Goal: Information Seeking & Learning: Learn about a topic

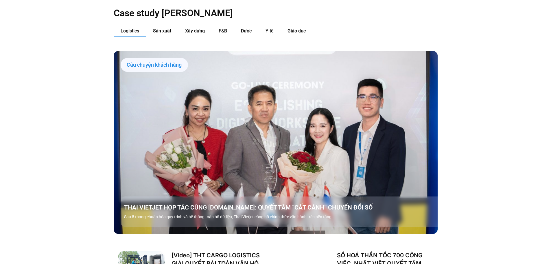
scroll to position [666, 0]
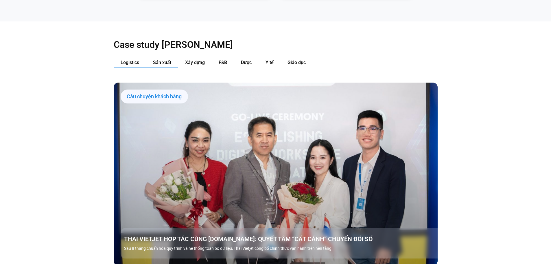
click at [160, 60] on span "Sản xuất" at bounding box center [162, 62] width 18 height 5
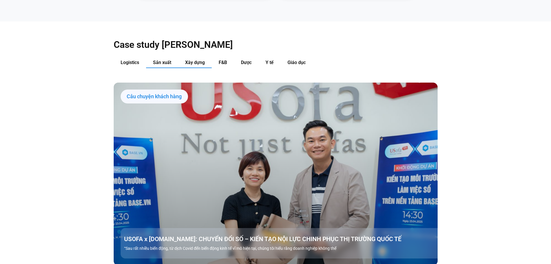
click at [188, 60] on span "Xây dựng" at bounding box center [195, 62] width 20 height 5
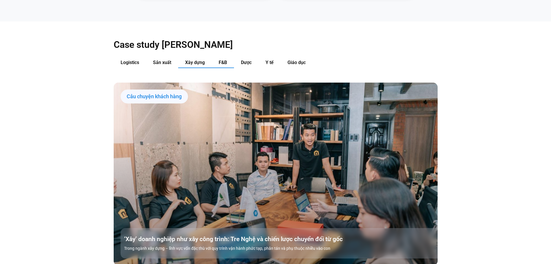
click at [227, 57] on button "F&B" at bounding box center [223, 62] width 22 height 11
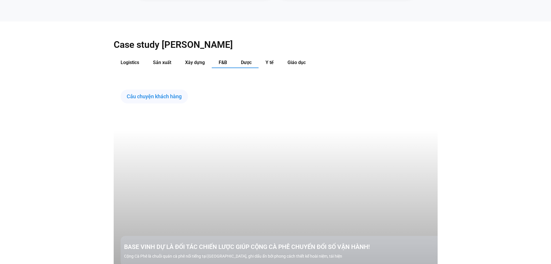
click at [238, 57] on button "Dược" at bounding box center [246, 62] width 25 height 11
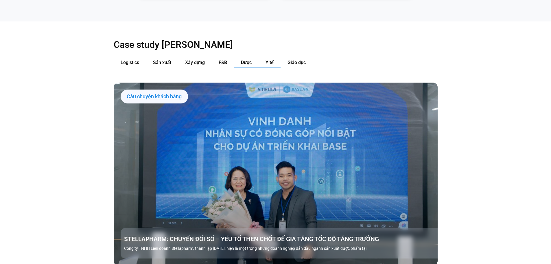
click at [265, 57] on button "Y tế" at bounding box center [270, 62] width 22 height 11
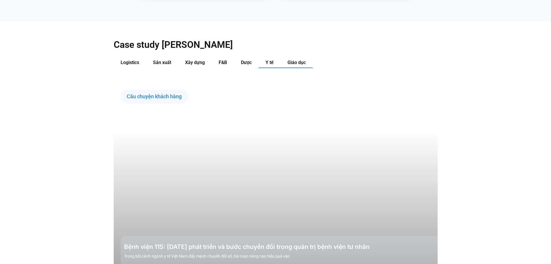
click at [290, 60] on span "Giáo dục" at bounding box center [297, 62] width 18 height 5
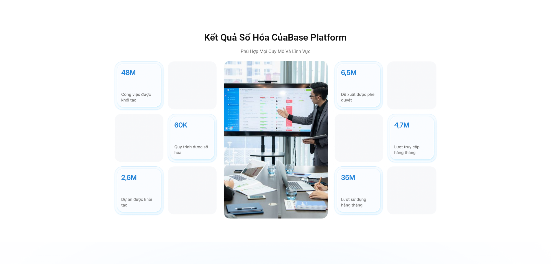
scroll to position [1578, 0]
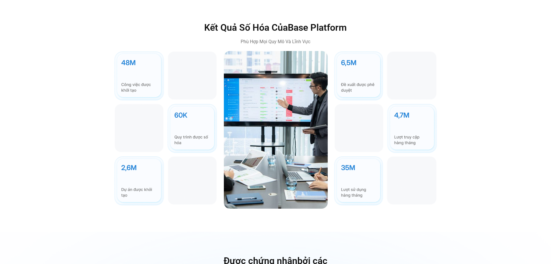
click at [339, 63] on img at bounding box center [386, 128] width 104 height 155
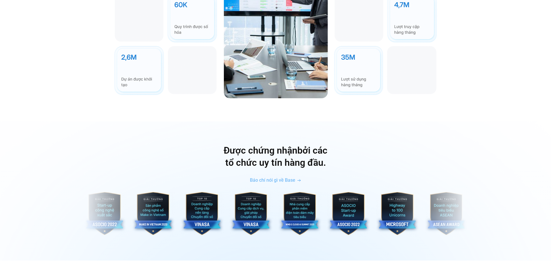
scroll to position [1723, 0]
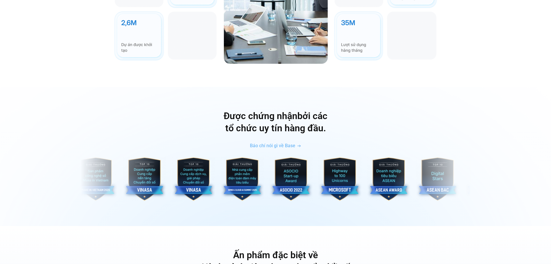
click at [353, 170] on img "8 / 10" at bounding box center [340, 178] width 43 height 43
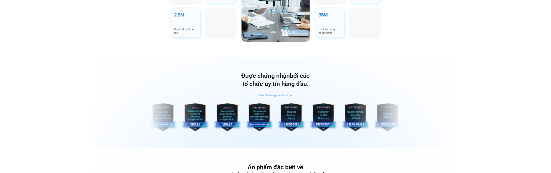
scroll to position [1781, 0]
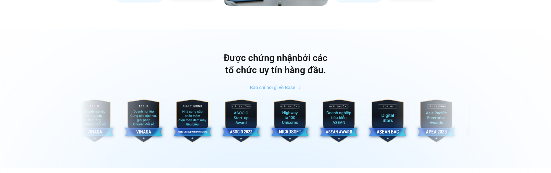
click at [498, 109] on div at bounding box center [275, 121] width 543 height 45
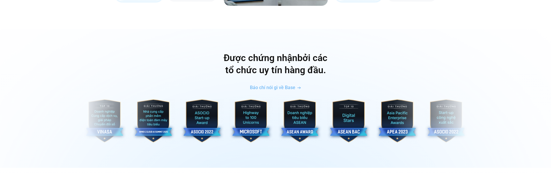
drag, startPoint x: 548, startPoint y: 71, endPoint x: 537, endPoint y: 71, distance: 10.1
click at [547, 71] on div "Được chứng nhận bởi các tổ chức uy tín hàng đầu. Báo chí nói gì về Base" at bounding box center [275, 98] width 551 height 139
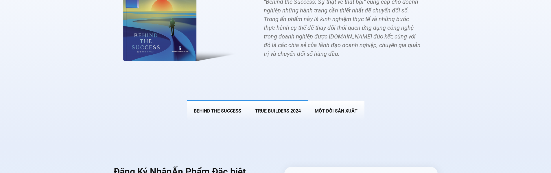
click at [283, 108] on span "True Builders 2024" at bounding box center [278, 110] width 46 height 5
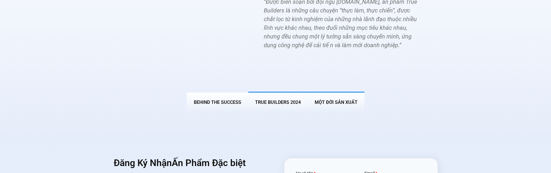
scroll to position [2061, 0]
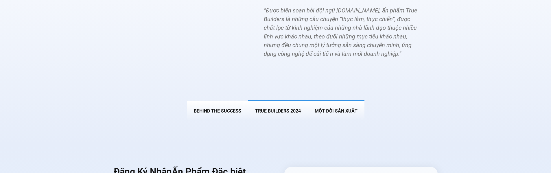
click at [345, 108] on span "MỘT ĐỜI SẢN XUẤT" at bounding box center [336, 110] width 43 height 5
drag, startPoint x: 284, startPoint y: 98, endPoint x: 269, endPoint y: 96, distance: 14.4
click at [282, 108] on span "True Builders 2024" at bounding box center [278, 110] width 46 height 5
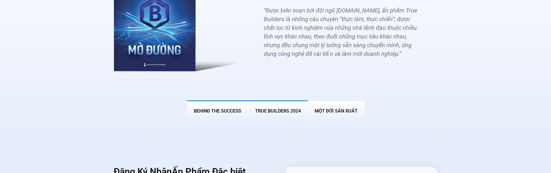
click at [241, 100] on button "BEHIND THE SUCCESS" at bounding box center [217, 110] width 61 height 20
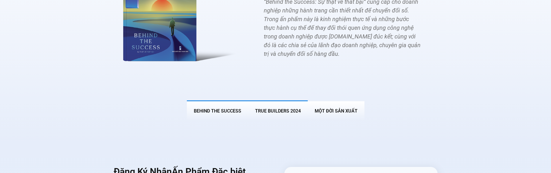
click at [266, 100] on button "True Builders 2024" at bounding box center [278, 110] width 60 height 20
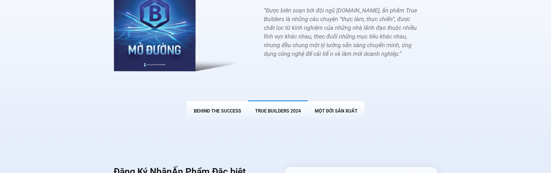
click at [350, 112] on div "Ấn phẩm đặc biệt về Hành trình tiên phong chuyển đổi số Những câu chuyện được c…" at bounding box center [275, 15] width 551 height 256
click at [348, 108] on span "MỘT ĐỜI SẢN XUẤT" at bounding box center [336, 110] width 43 height 5
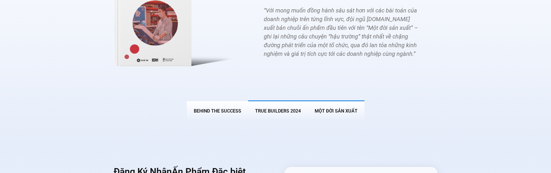
click at [276, 108] on span "True Builders 2024" at bounding box center [278, 110] width 46 height 5
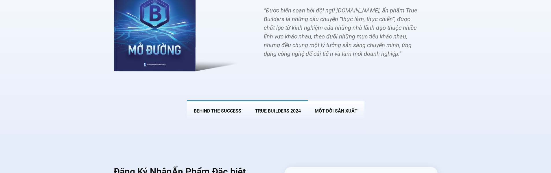
click at [226, 108] on span "BEHIND THE SUCCESS" at bounding box center [217, 110] width 47 height 5
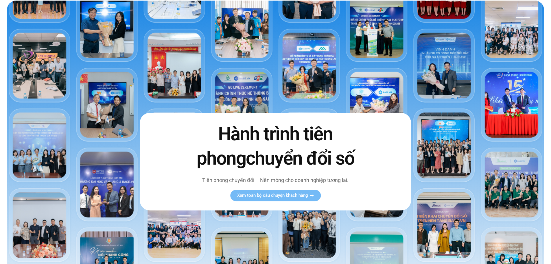
scroll to position [0, 0]
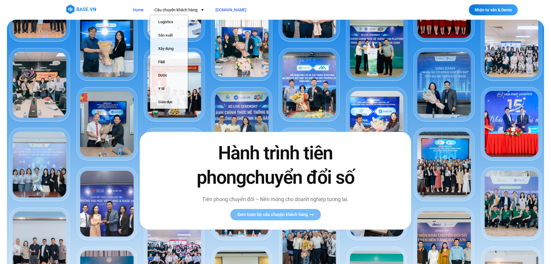
click at [227, 8] on link "[DOMAIN_NAME]" at bounding box center [231, 10] width 40 height 11
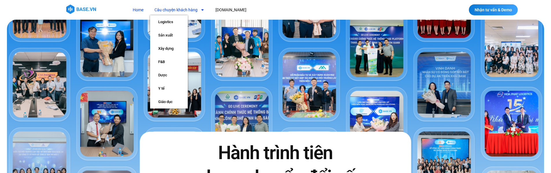
click at [197, 8] on link "Câu chuyện khách hàng" at bounding box center [179, 10] width 59 height 11
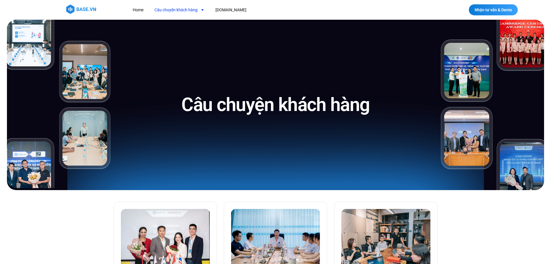
click at [550, 173] on div "Câu chuyện khách hàng" at bounding box center [275, 105] width 551 height 170
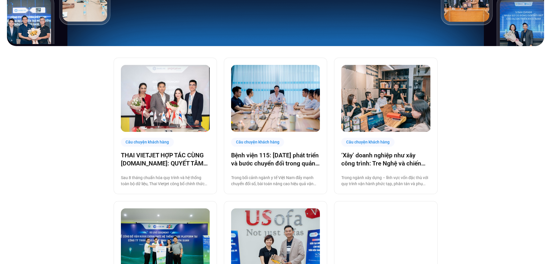
scroll to position [145, 0]
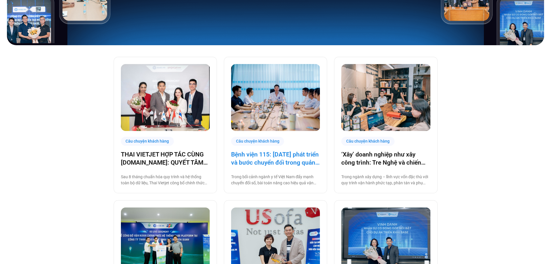
click at [296, 155] on link "Bệnh viện 115: [DATE] phát triển và bước chuyển đổi trong quản trị bệnh viện tư…" at bounding box center [275, 158] width 89 height 16
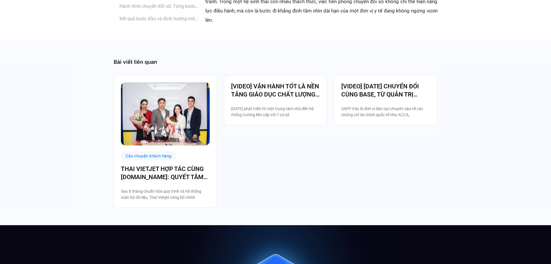
scroll to position [1216, 0]
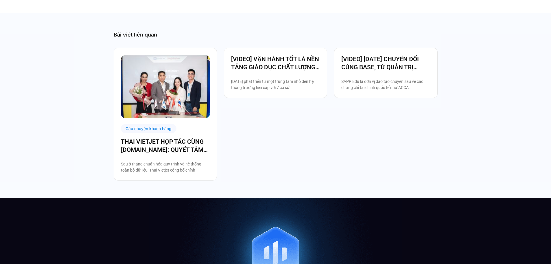
click at [168, 96] on img at bounding box center [165, 86] width 89 height 63
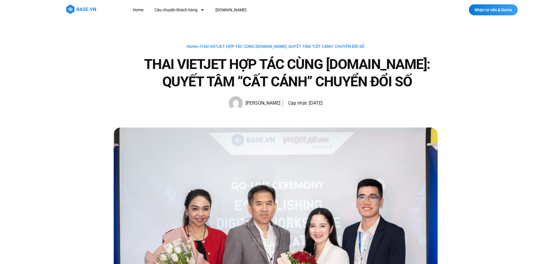
click at [80, 11] on img at bounding box center [81, 9] width 30 height 9
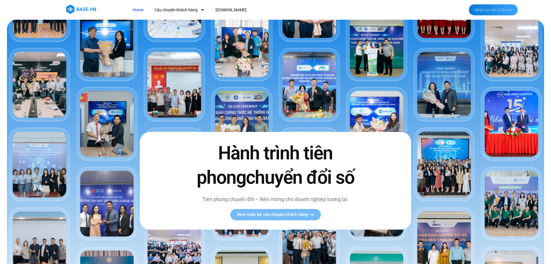
click at [499, 8] on span "Nhận tư vấn & Demo" at bounding box center [493, 10] width 37 height 4
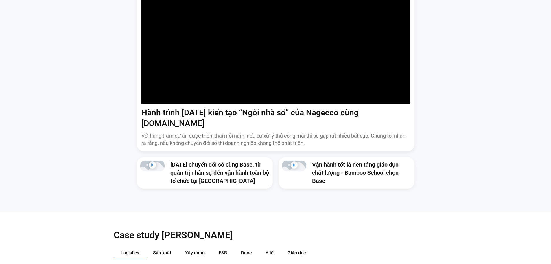
scroll to position [550, 0]
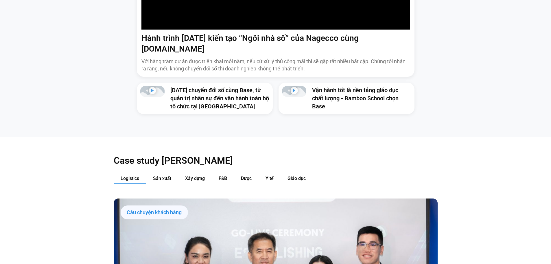
click at [297, 87] on rect "Phát video" at bounding box center [294, 90] width 7 height 7
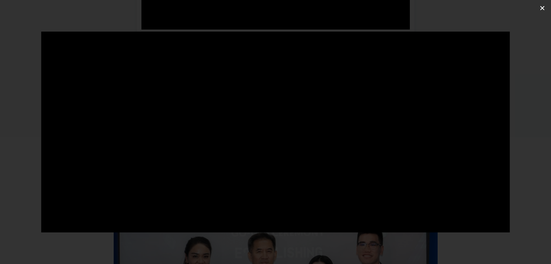
click at [540, 9] on icon "Đóng (Esc)" at bounding box center [543, 8] width 6 height 6
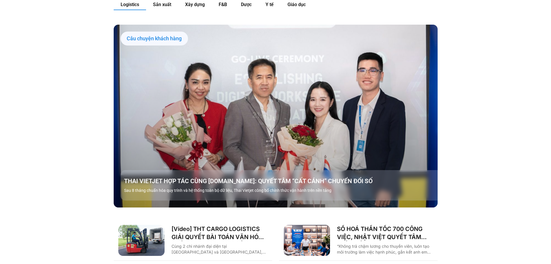
scroll to position [637, 0]
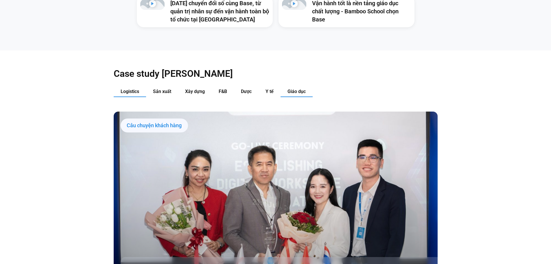
click at [289, 86] on button "Giáo dục" at bounding box center [297, 91] width 32 height 11
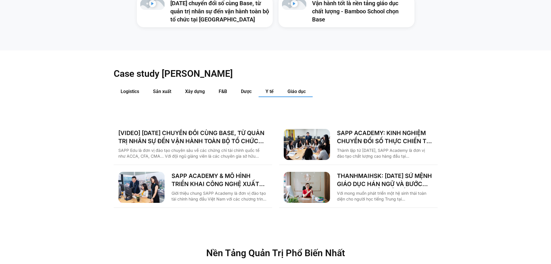
click at [261, 86] on button "Y tế" at bounding box center [270, 91] width 22 height 11
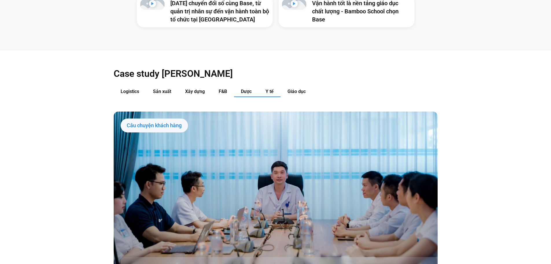
click at [248, 86] on button "Dược" at bounding box center [246, 91] width 25 height 11
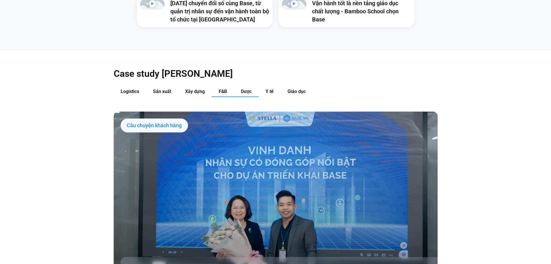
click at [219, 89] on span "F&B" at bounding box center [223, 91] width 8 height 5
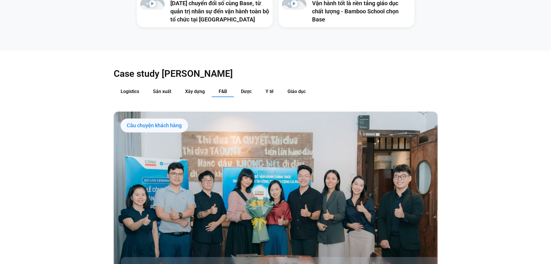
click at [197, 87] on div "Logistics Sản xuất Xây dựng F&B Dược Y tế Giáo dục Câu chuyện khách hàng THAI V…" at bounding box center [276, 239] width 324 height 306
click at [192, 86] on button "Xây dựng" at bounding box center [195, 91] width 34 height 11
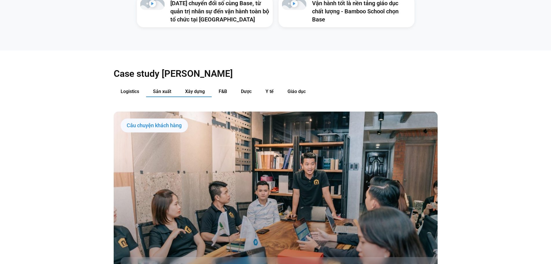
click at [168, 86] on button "Sản xuất" at bounding box center [162, 91] width 32 height 11
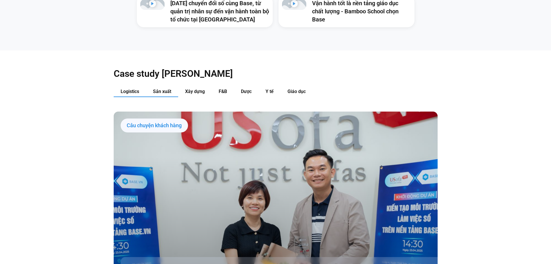
click at [137, 89] on span "Logistics" at bounding box center [130, 91] width 19 height 5
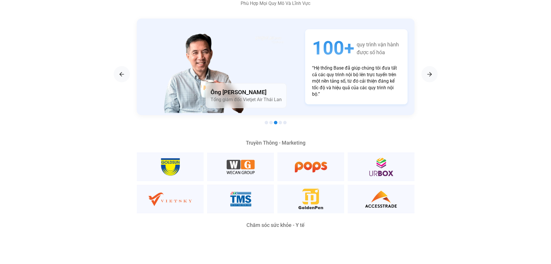
scroll to position [1100, 0]
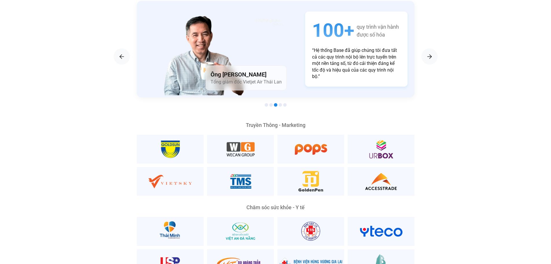
click at [263, 70] on h4 "Ông [PERSON_NAME]" at bounding box center [246, 74] width 71 height 8
click at [424, 48] on div "Next slide" at bounding box center [430, 56] width 16 height 16
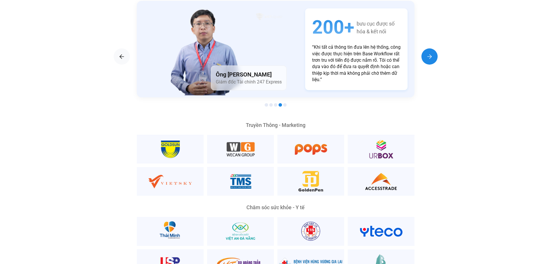
click at [424, 48] on div "Next slide" at bounding box center [430, 56] width 16 height 16
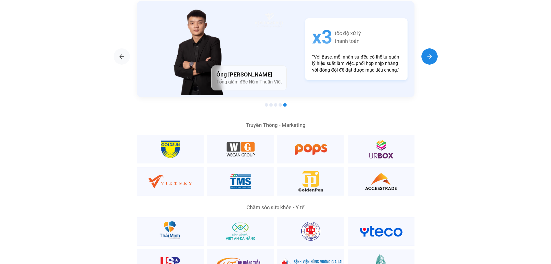
click at [424, 48] on div "Next slide" at bounding box center [430, 56] width 16 height 16
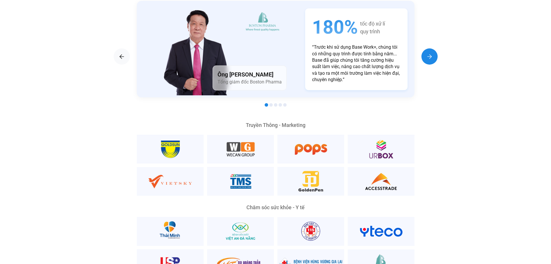
click at [424, 48] on div "Next slide" at bounding box center [430, 56] width 16 height 16
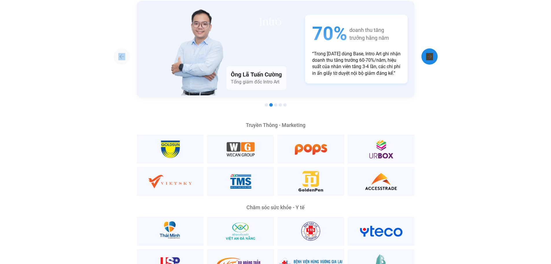
click at [424, 48] on div "Next slide" at bounding box center [430, 56] width 16 height 16
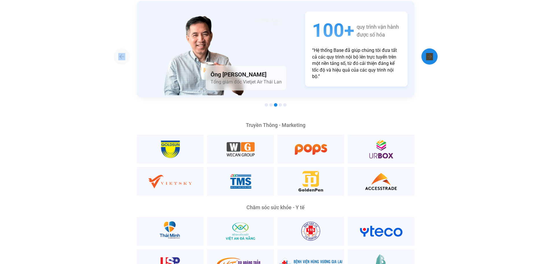
click at [424, 48] on div "Next slide" at bounding box center [430, 56] width 16 height 16
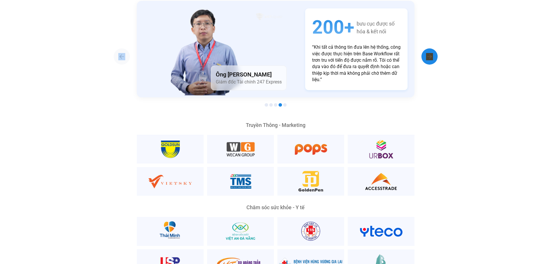
click at [424, 48] on div "Next slide" at bounding box center [430, 56] width 16 height 16
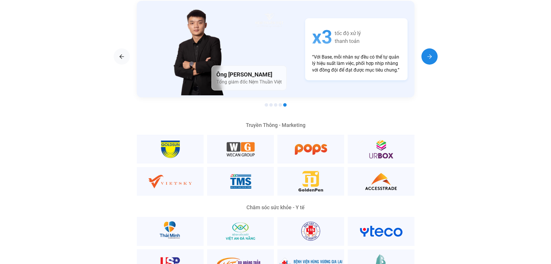
click at [424, 48] on div "Next slide" at bounding box center [430, 56] width 16 height 16
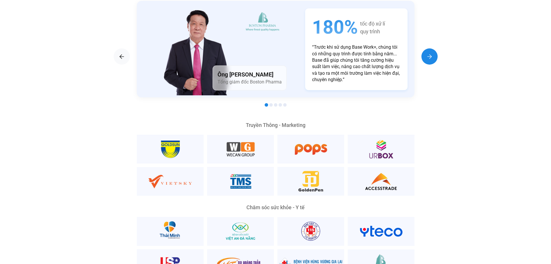
click at [424, 48] on div "Next slide" at bounding box center [430, 56] width 16 height 16
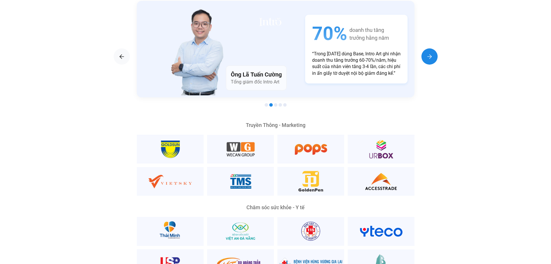
click at [424, 48] on div "Next slide" at bounding box center [430, 56] width 16 height 16
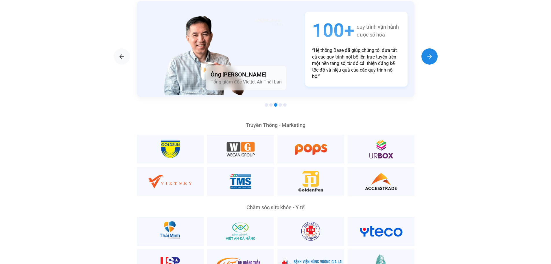
click at [424, 48] on div "Next slide" at bounding box center [430, 56] width 16 height 16
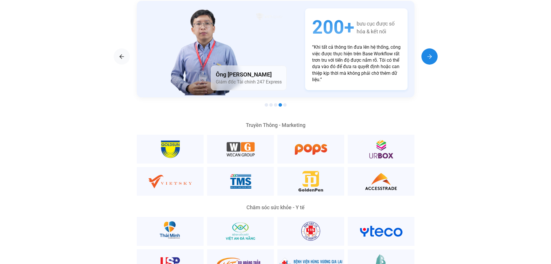
click at [424, 48] on div "Next slide" at bounding box center [430, 56] width 16 height 16
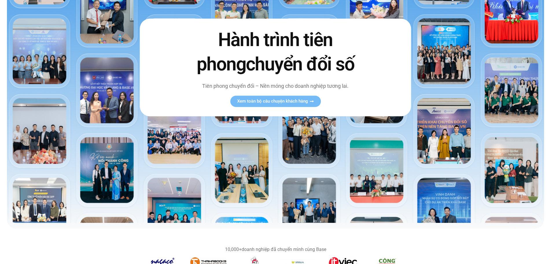
scroll to position [0, 0]
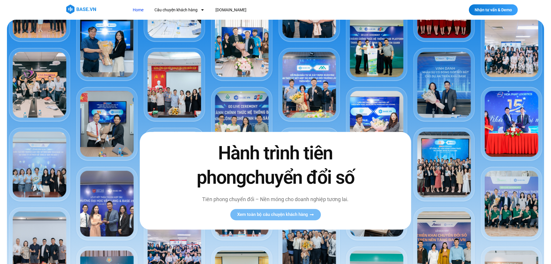
drag, startPoint x: 99, startPoint y: 12, endPoint x: 95, endPoint y: 12, distance: 4.1
click at [99, 12] on div at bounding box center [80, 9] width 49 height 9
click at [93, 12] on img at bounding box center [81, 9] width 30 height 9
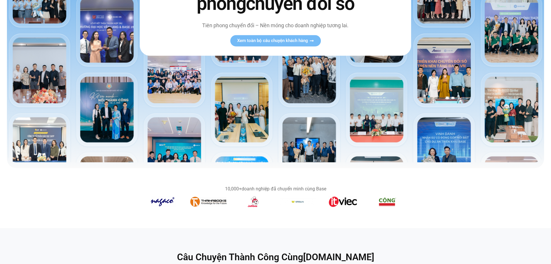
click at [251, 216] on section "10,000+ doanh nghiệp đã chuyển mình cùng Base" at bounding box center [275, 198] width 551 height 60
click at [255, 211] on section "10,000+ doanh nghiệp đã chuyển mình cùng Base" at bounding box center [275, 197] width 551 height 37
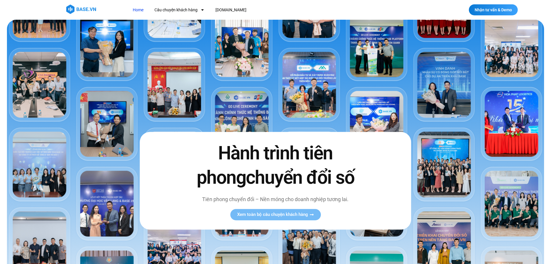
click at [88, 11] on img at bounding box center [81, 9] width 30 height 9
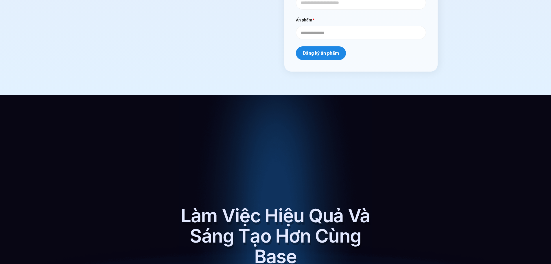
scroll to position [3280, 0]
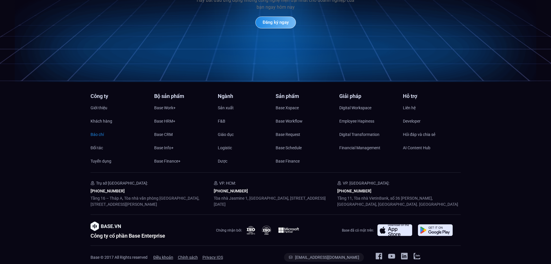
click at [95, 130] on span "Báo chí" at bounding box center [97, 134] width 13 height 9
click at [107, 157] on span "Tuyển dụng" at bounding box center [101, 161] width 21 height 9
